Goal: Find specific page/section: Find specific page/section

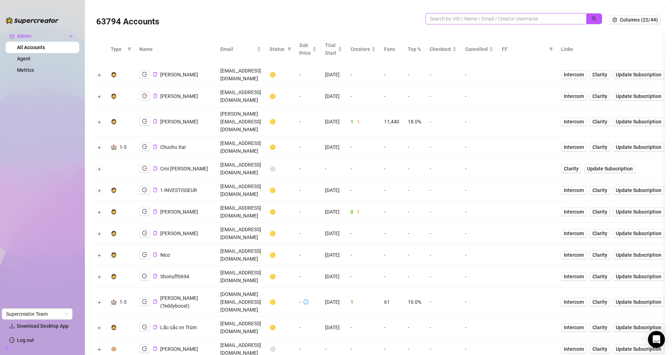
click at [460, 14] on span at bounding box center [506, 18] width 161 height 11
paste input "g4E2wwhp72TmD6UM2ecYGxKF0z72"
type input "g4E2wwhp72TmD6UM2ecYGxKF0z72"
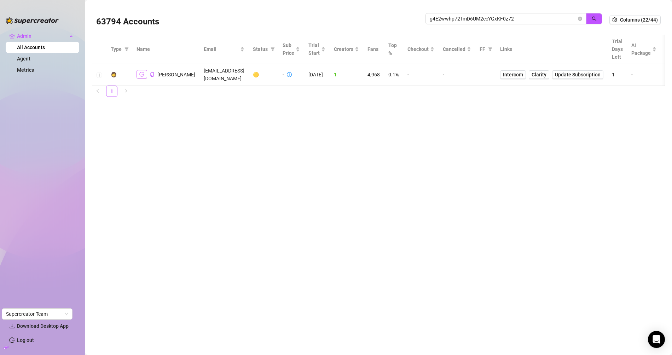
click at [141, 72] on icon "logout" at bounding box center [141, 74] width 5 height 5
click at [580, 19] on icon "close-circle" at bounding box center [580, 19] width 4 height 4
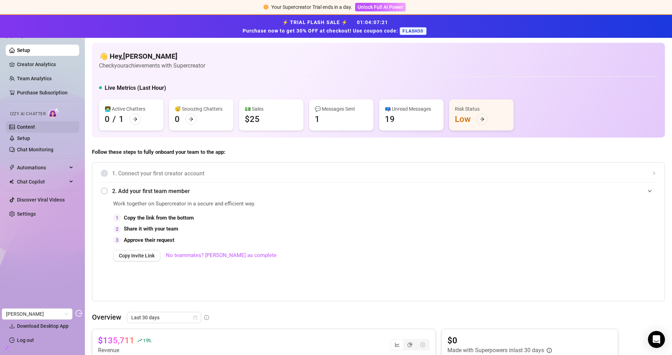
click at [35, 128] on link "Content" at bounding box center [26, 127] width 18 height 6
